Goal: Share content

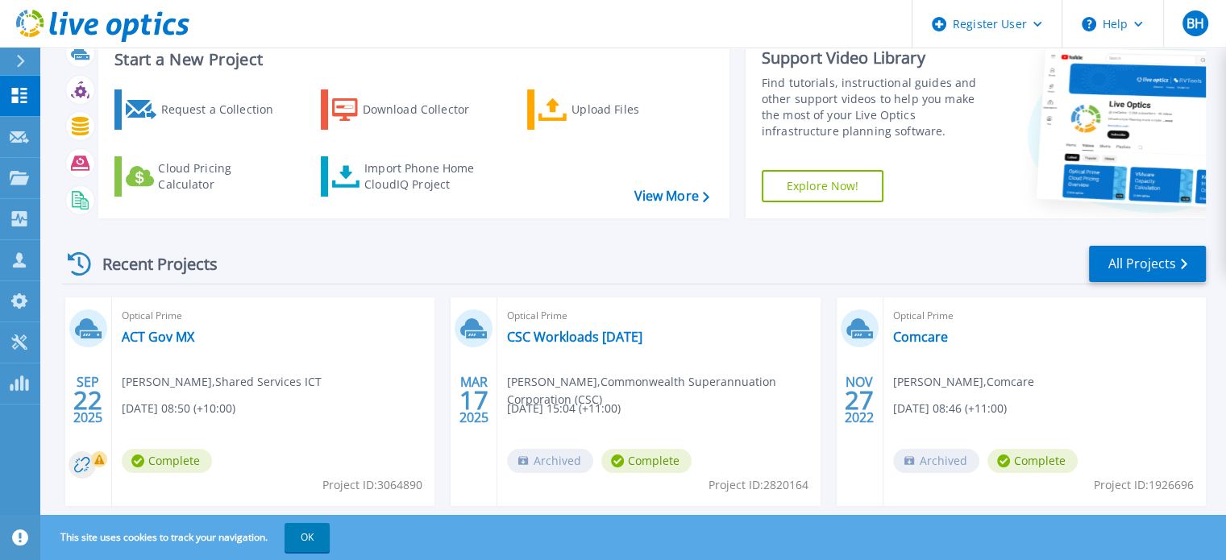
scroll to position [81, 0]
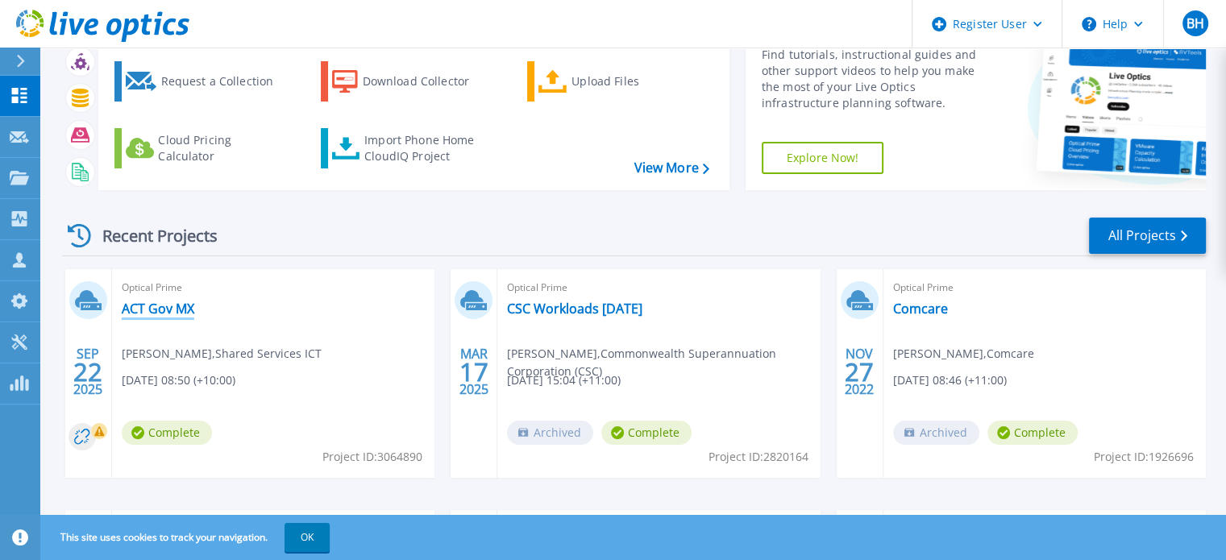
click at [172, 312] on link "ACT Gov MX" at bounding box center [158, 309] width 73 height 16
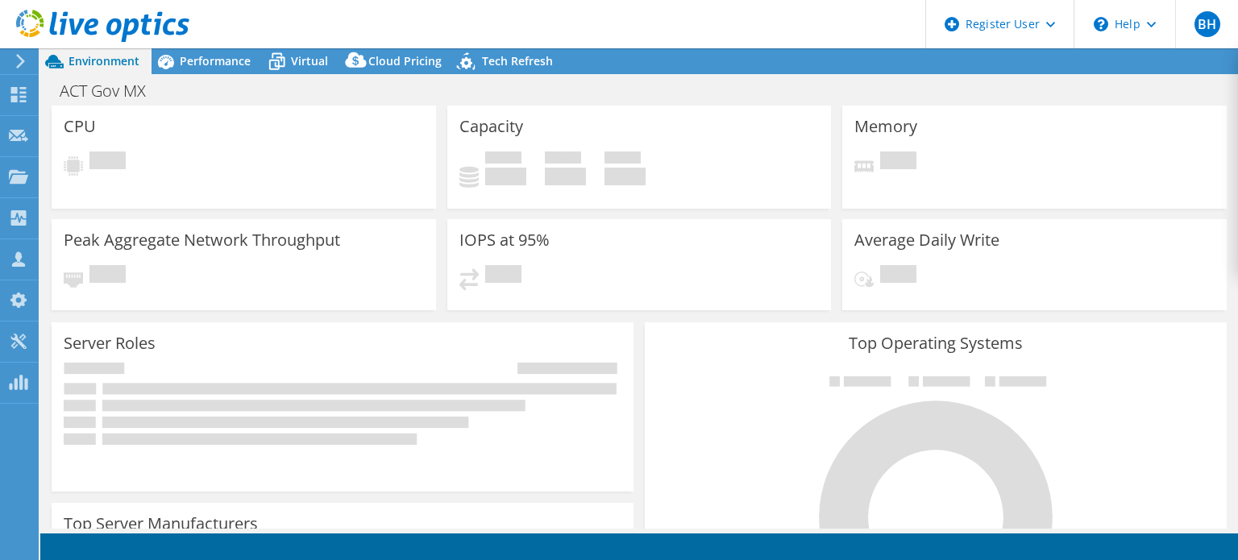
select select "Australia"
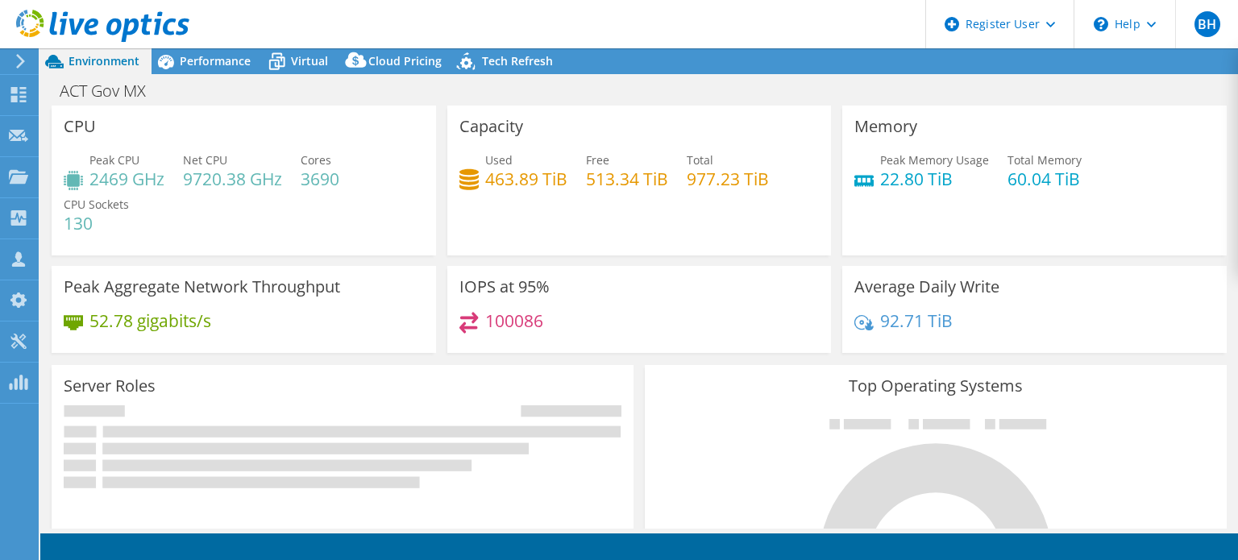
select select "Australia"
select select "AUD"
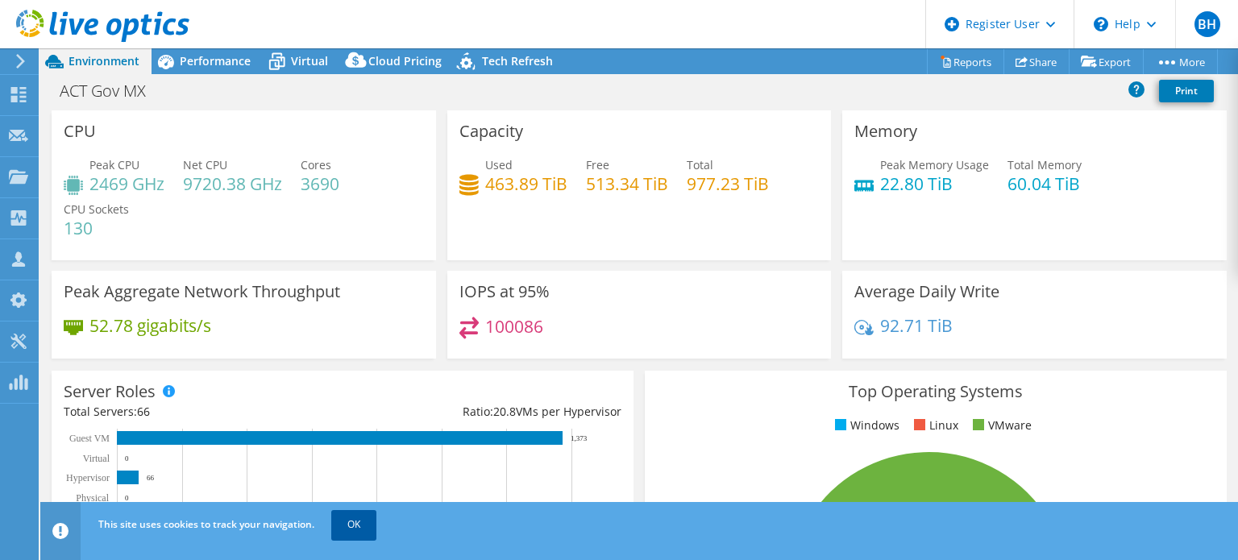
click at [348, 534] on link "OK" at bounding box center [353, 524] width 45 height 29
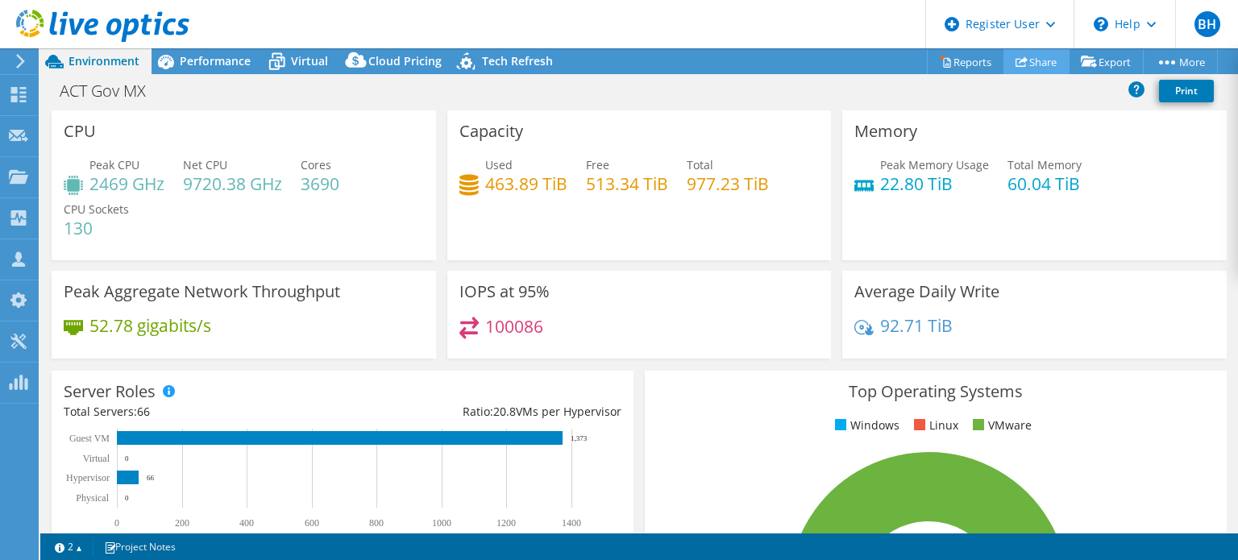
click at [1040, 63] on link "Share" at bounding box center [1036, 61] width 66 height 25
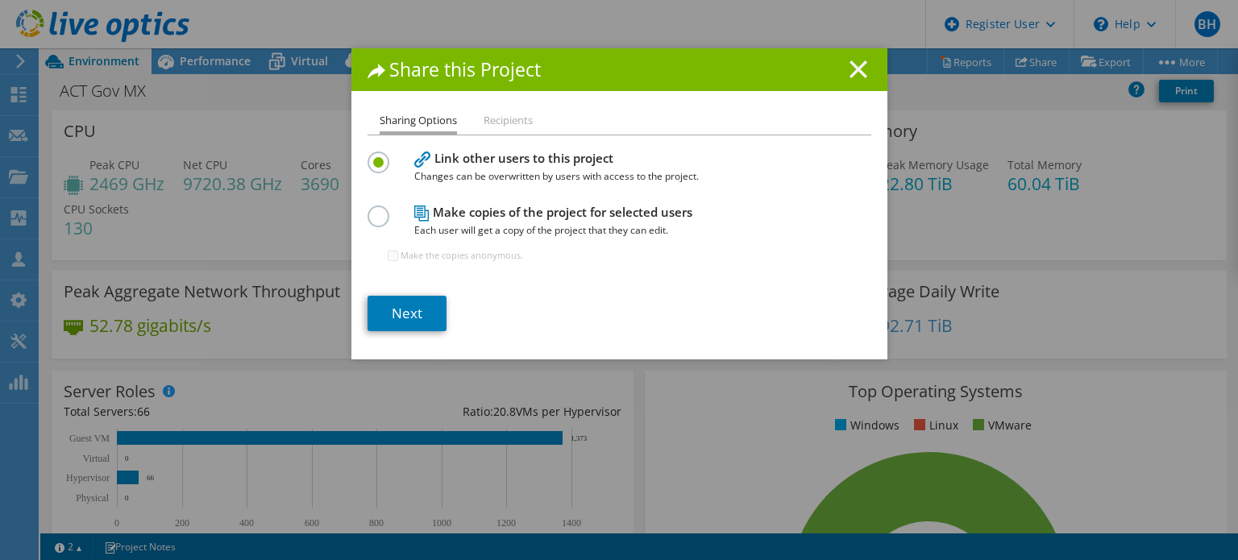
click at [850, 70] on line at bounding box center [858, 69] width 16 height 16
